Goal: Information Seeking & Learning: Learn about a topic

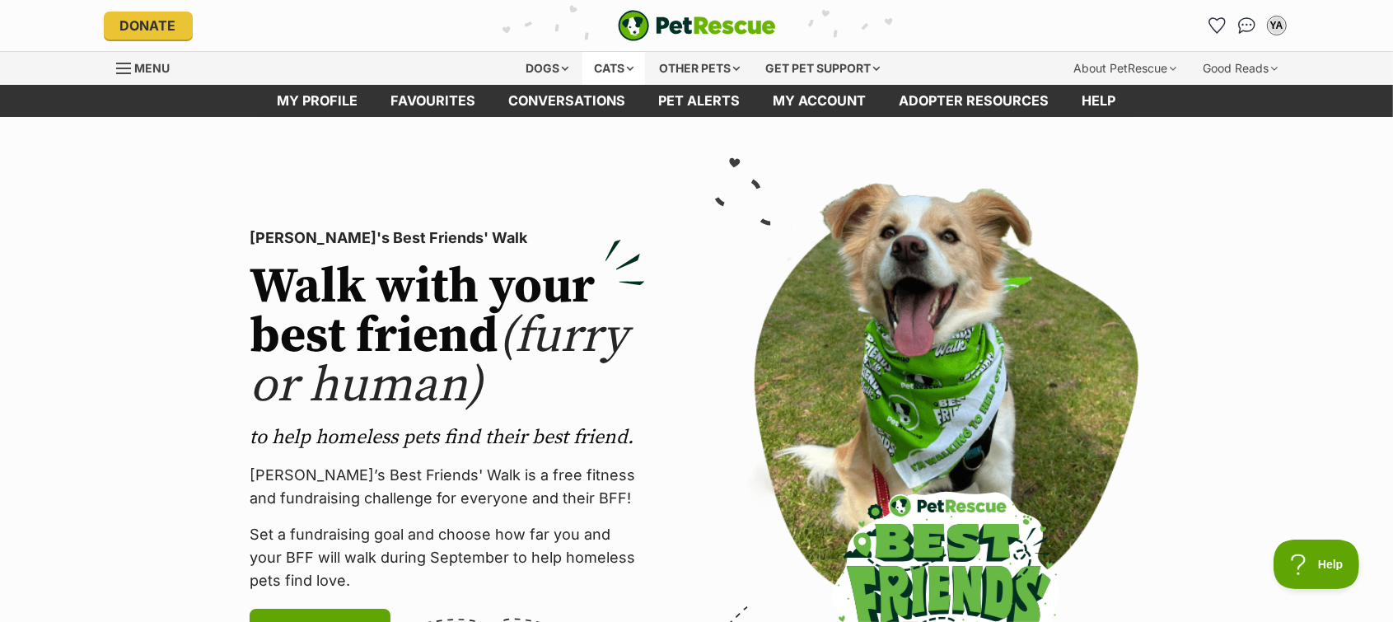
click at [601, 68] on div "Cats" at bounding box center [613, 68] width 63 height 33
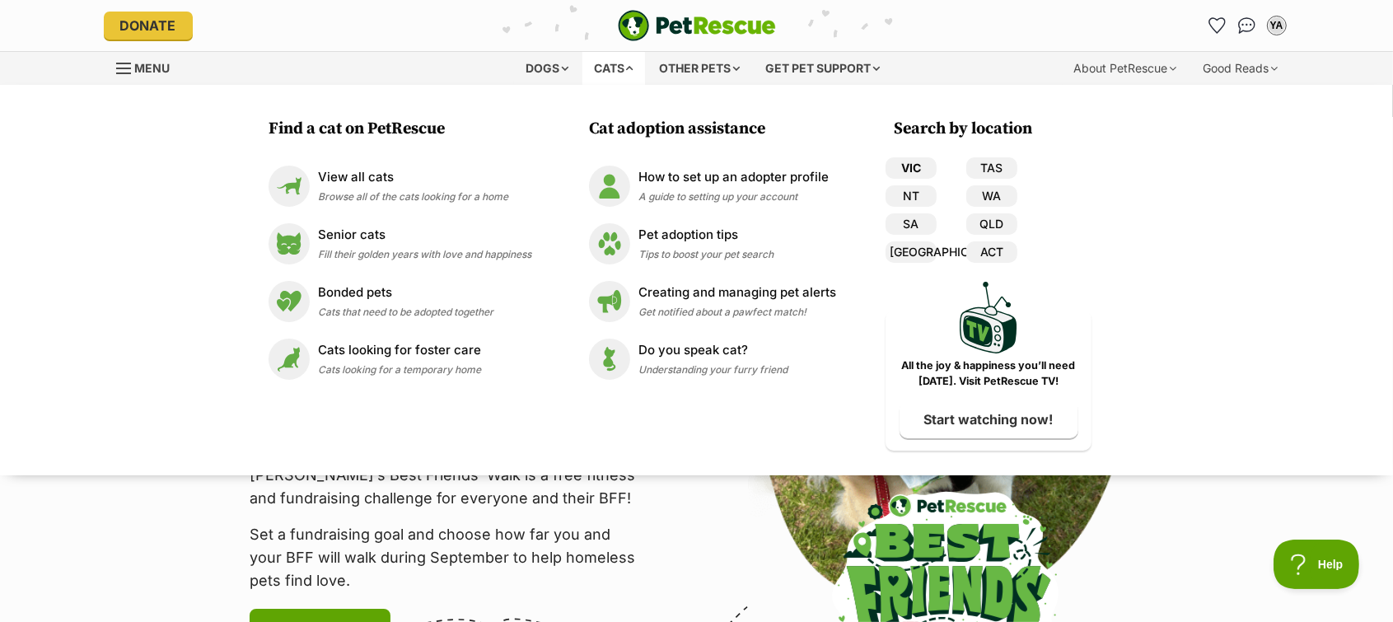
click at [916, 164] on link "VIC" at bounding box center [911, 167] width 51 height 21
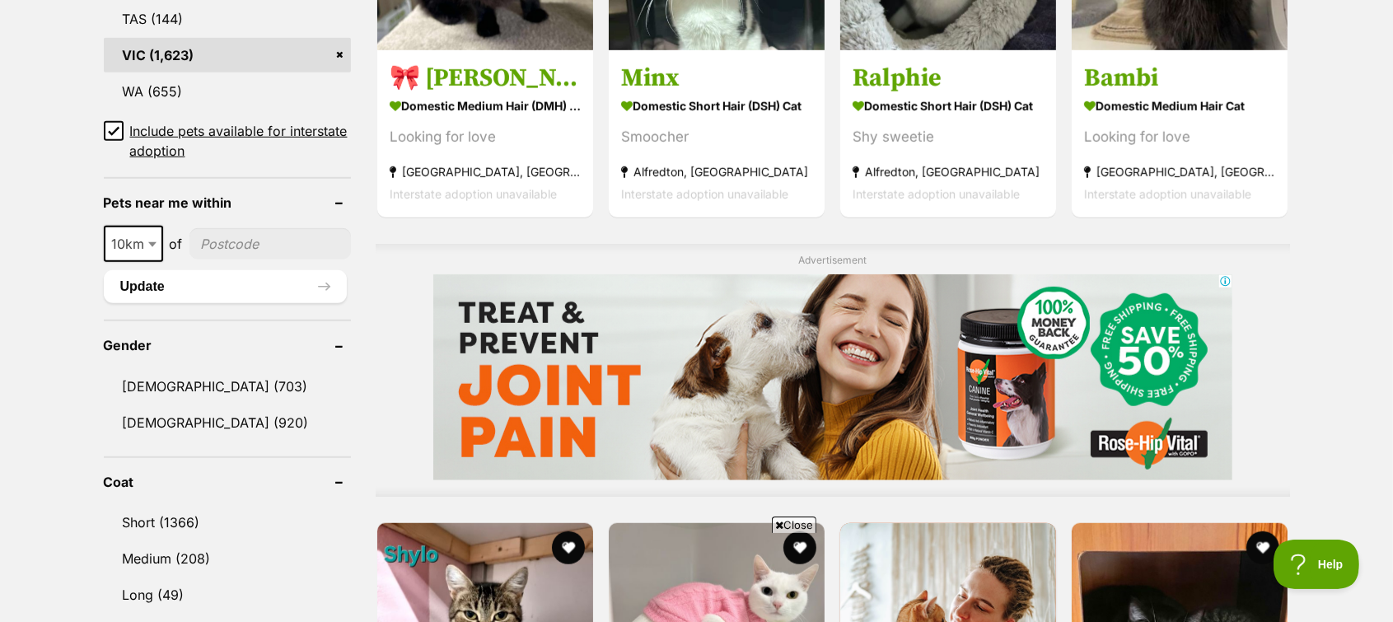
scroll to position [1338, 0]
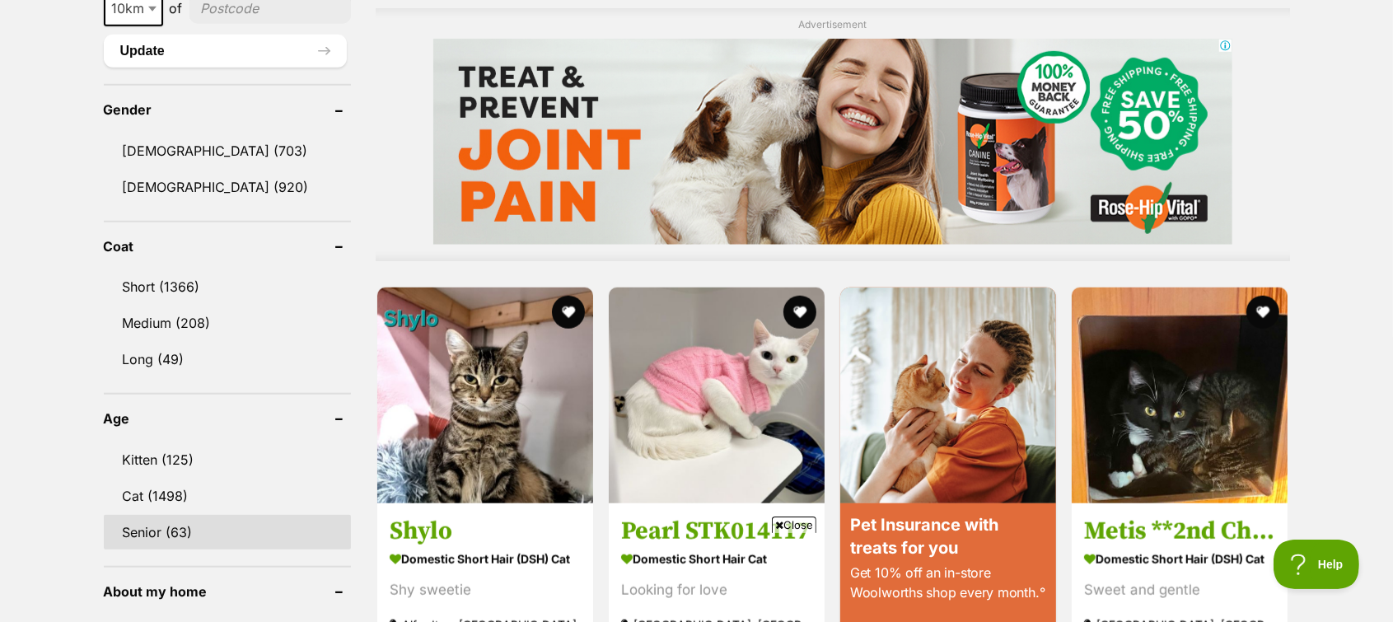
click at [133, 517] on link "Senior (63)" at bounding box center [227, 532] width 247 height 35
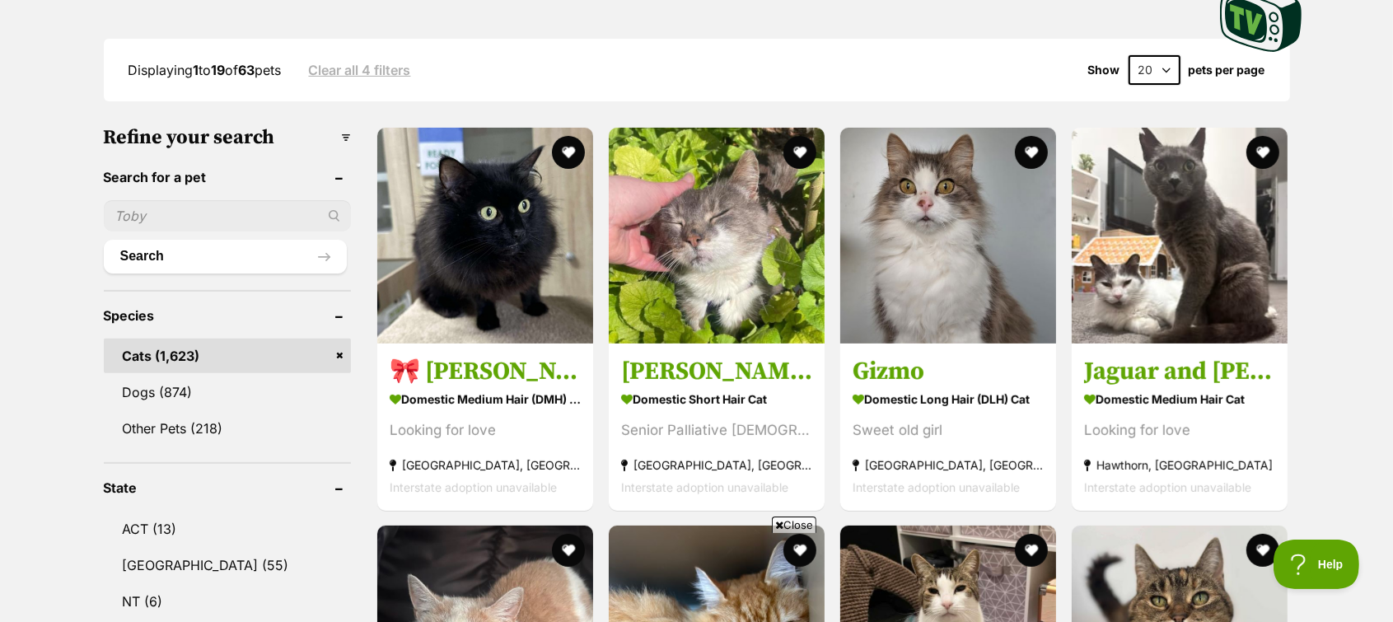
scroll to position [720, 0]
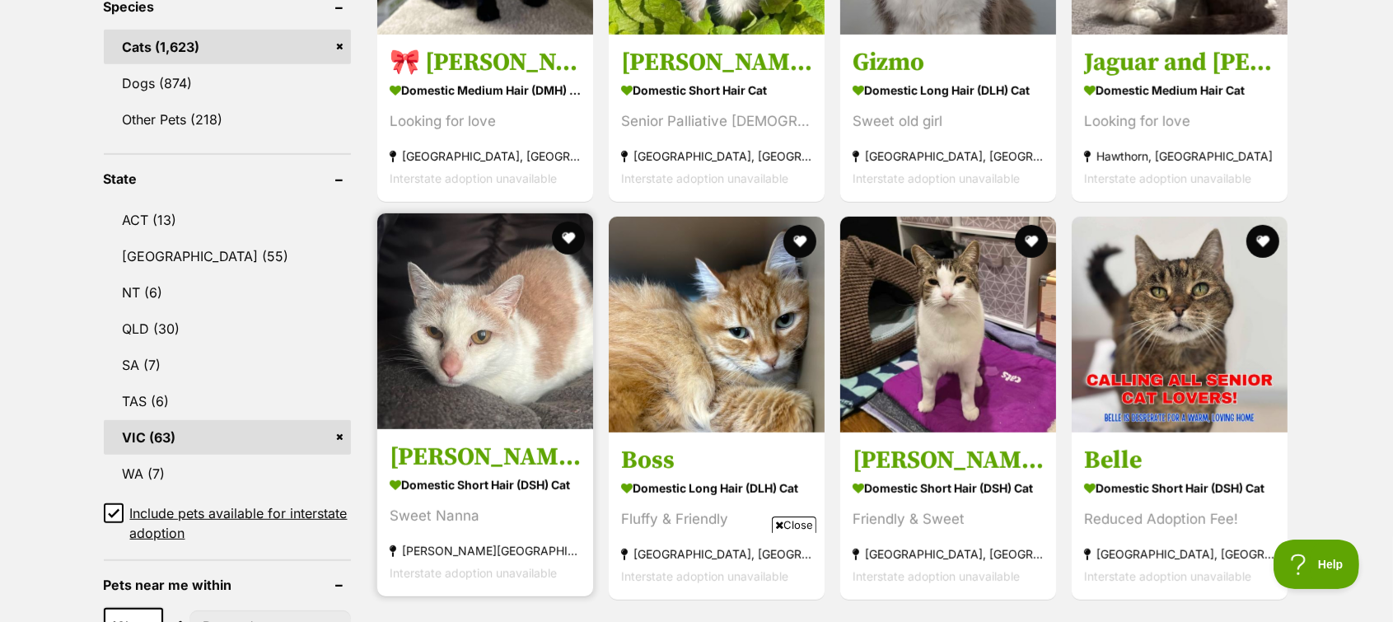
click at [525, 302] on img at bounding box center [485, 321] width 216 height 216
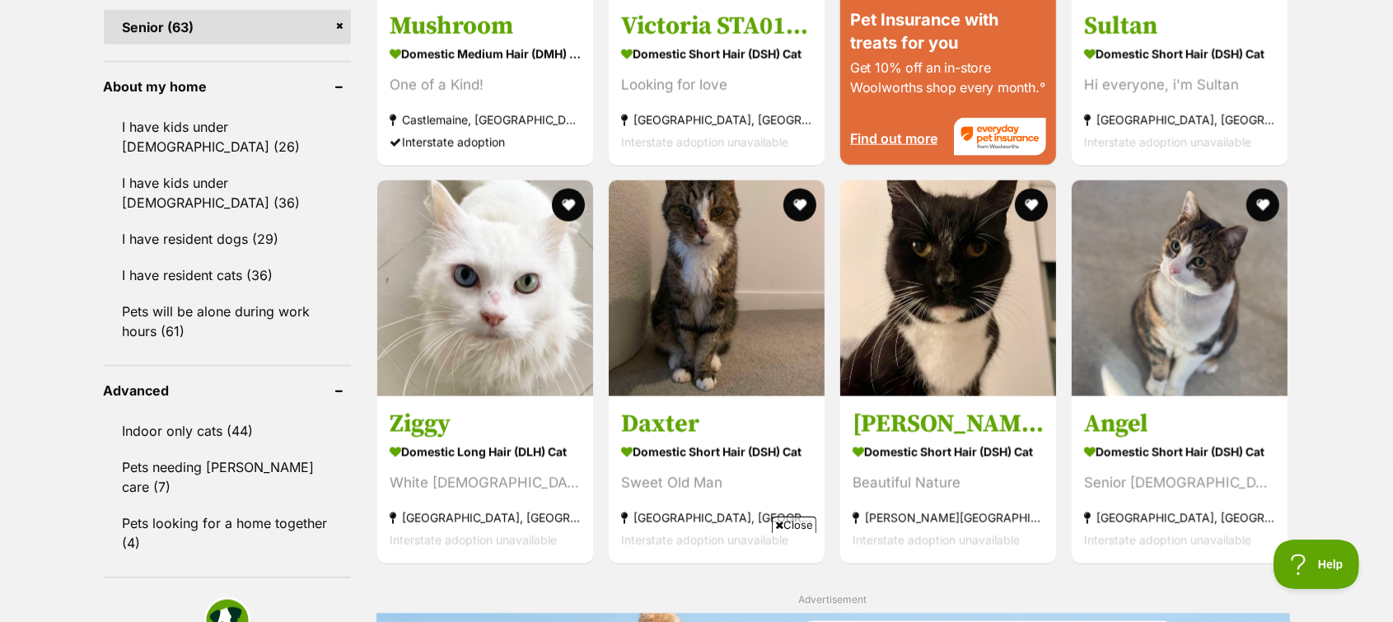
scroll to position [1854, 0]
